Goal: Transaction & Acquisition: Purchase product/service

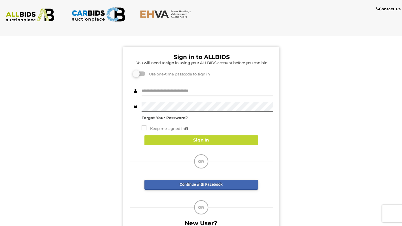
type input "**********"
click at [232, 140] on button "Sign In" at bounding box center [200, 140] width 113 height 10
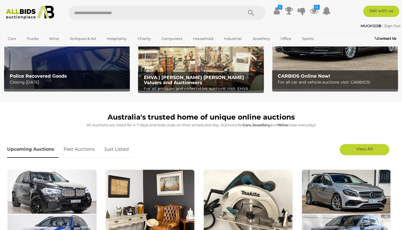
scroll to position [83, 0]
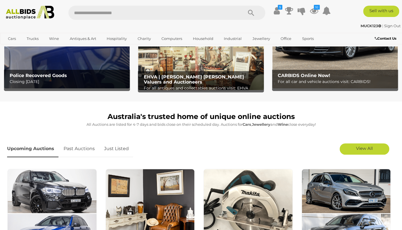
click at [125, 150] on link "Just Listed" at bounding box center [116, 149] width 33 height 17
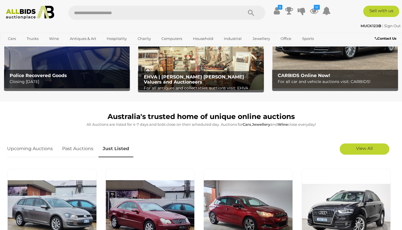
click at [364, 148] on span "View All" at bounding box center [364, 148] width 17 height 5
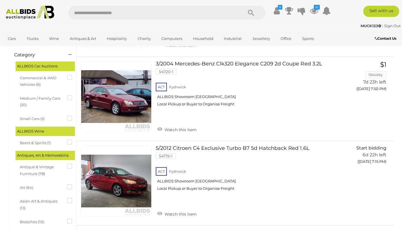
scroll to position [112, 0]
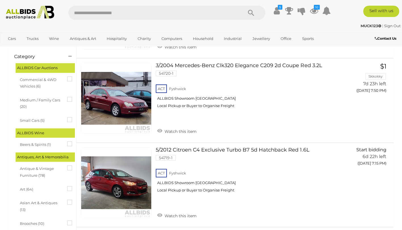
click at [66, 24] on div "MUCK123 | Sign Out" at bounding box center [200, 26] width 399 height 7
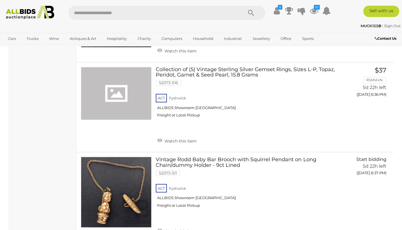
scroll to position [1667, 0]
